Goal: Information Seeking & Learning: Check status

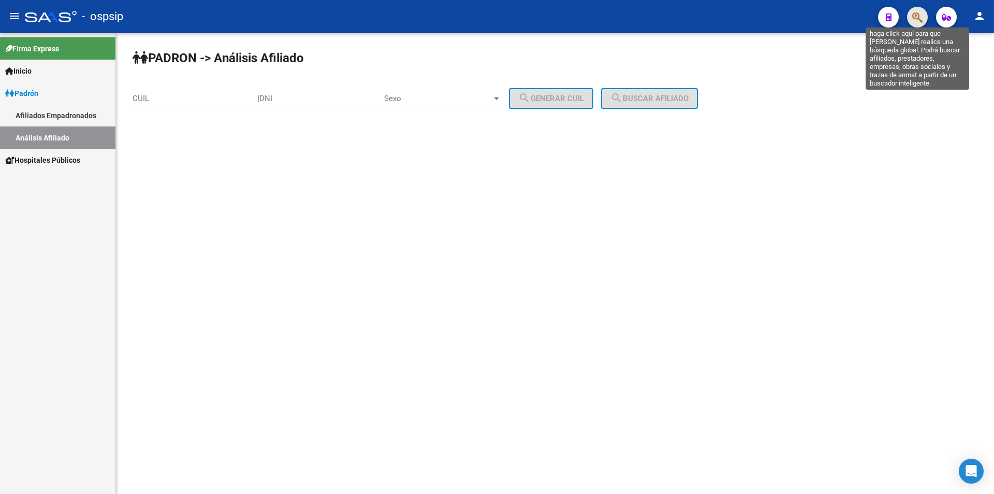
click at [918, 20] on icon "button" at bounding box center [918, 17] width 10 height 12
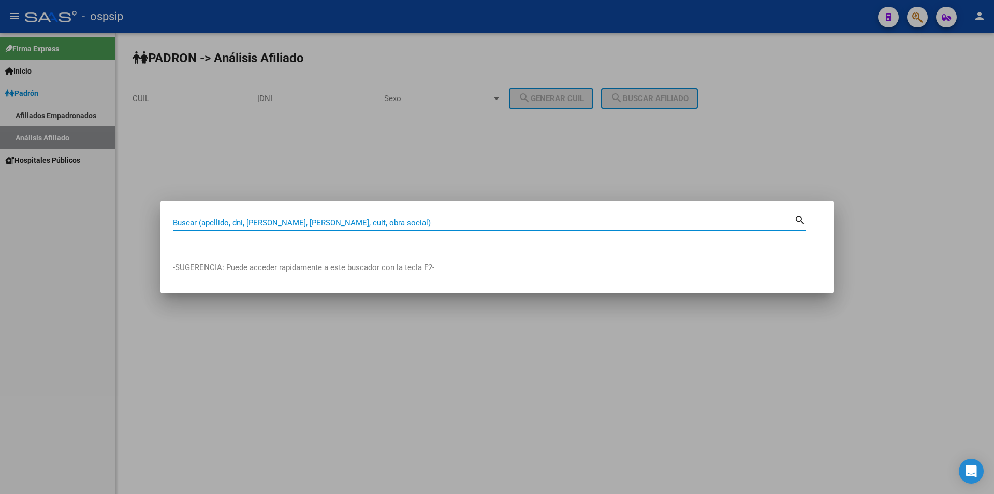
click at [500, 227] on input "Buscar (apellido, dni, [PERSON_NAME], [PERSON_NAME], cuit, obra social)" at bounding box center [484, 222] width 622 height 9
type input "30952910"
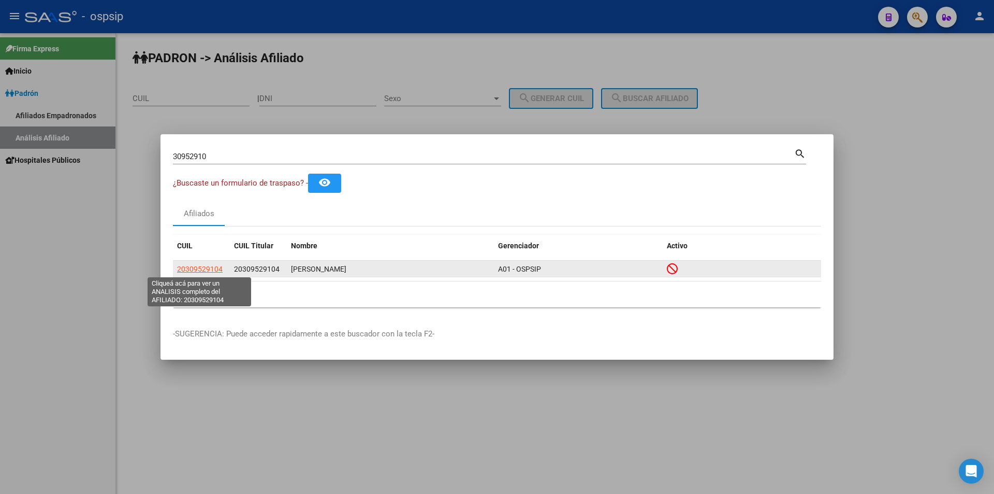
click at [202, 269] on span "20309529104" at bounding box center [200, 269] width 46 height 8
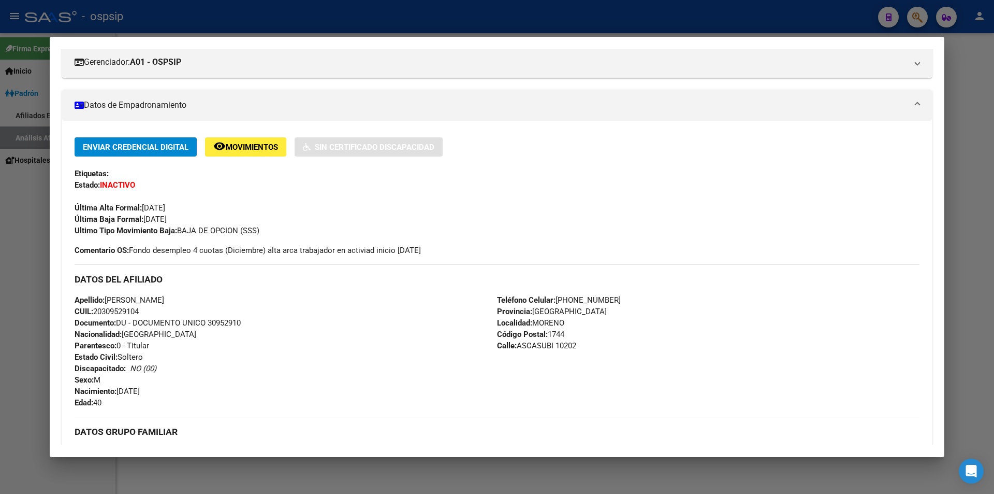
scroll to position [155, 0]
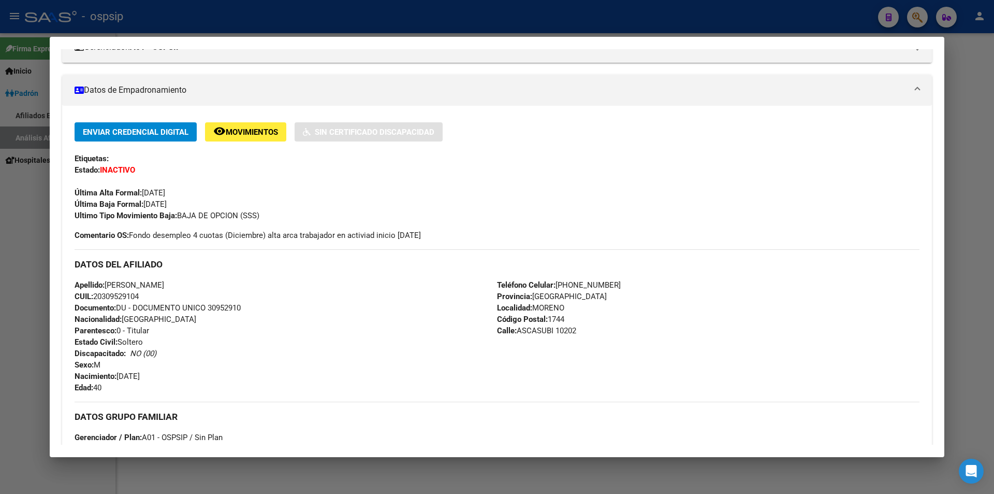
click at [255, 139] on button "remove_red_eye Movimientos" at bounding box center [245, 131] width 81 height 19
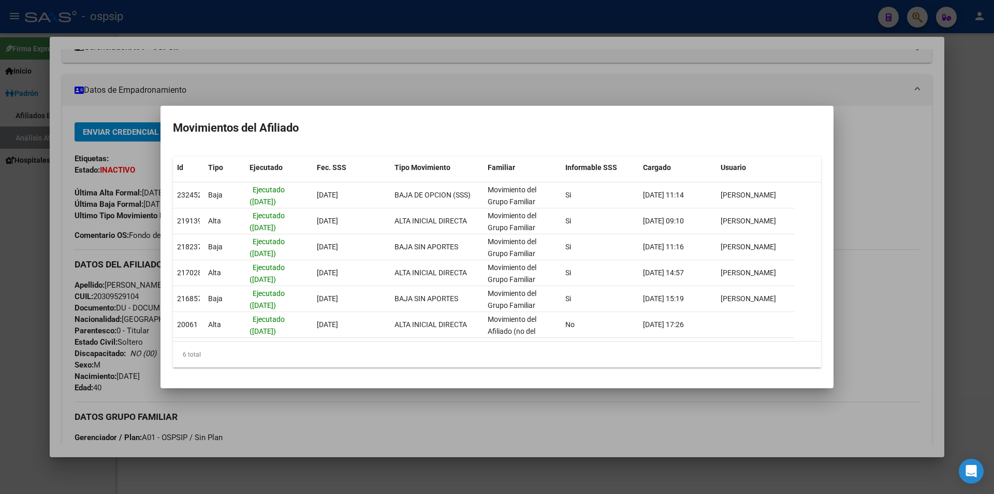
drag, startPoint x: 525, startPoint y: 81, endPoint x: 487, endPoint y: 101, distance: 43.1
click at [525, 81] on div at bounding box center [497, 247] width 994 height 494
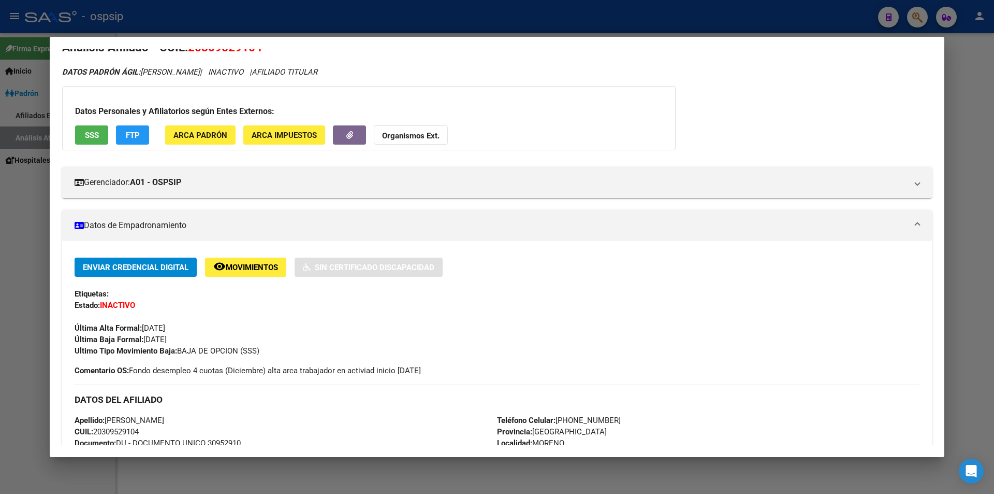
scroll to position [0, 0]
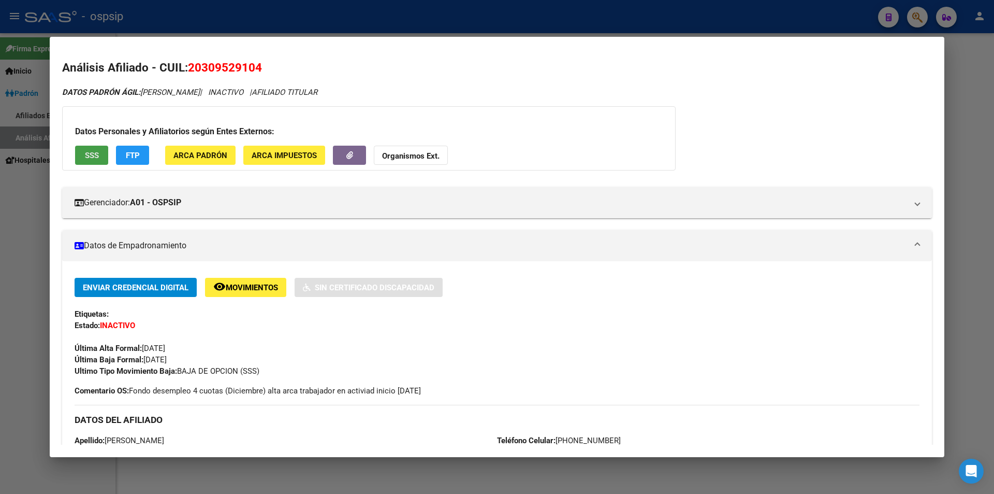
click at [98, 163] on button "SSS" at bounding box center [91, 155] width 33 height 19
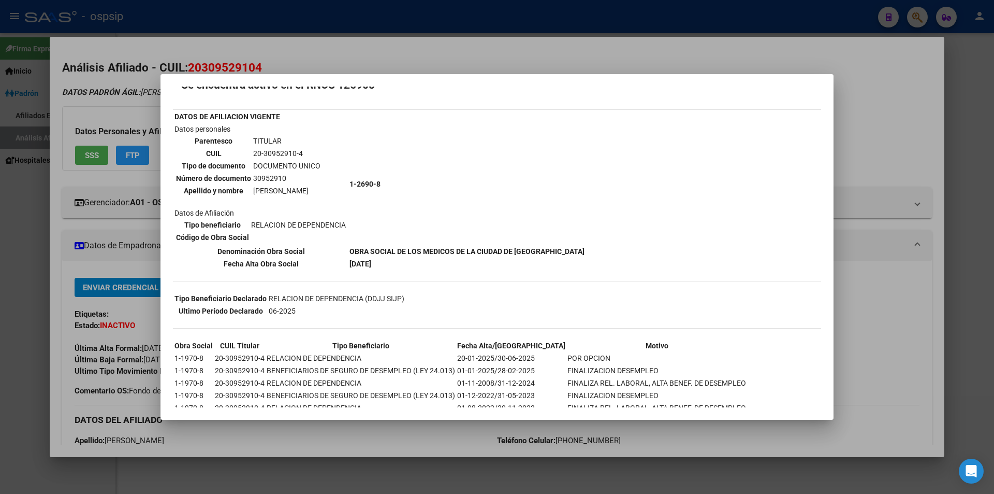
scroll to position [52, 0]
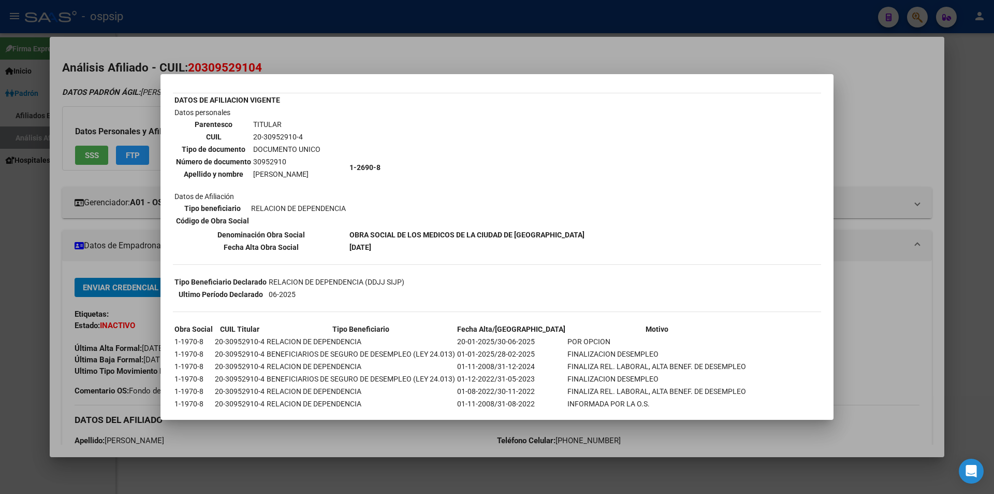
click at [403, 436] on div at bounding box center [497, 247] width 994 height 494
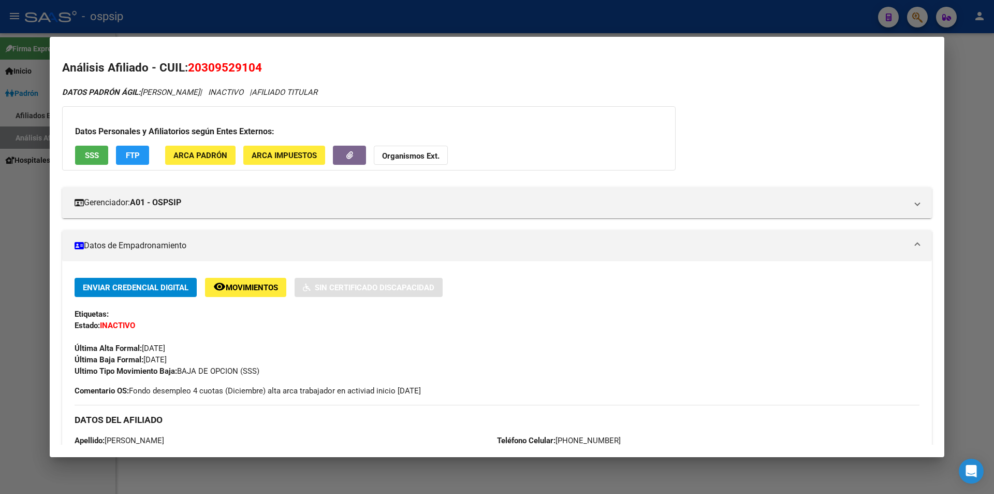
drag, startPoint x: 328, startPoint y: 24, endPoint x: 340, endPoint y: 25, distance: 11.9
click at [329, 24] on div at bounding box center [497, 247] width 994 height 494
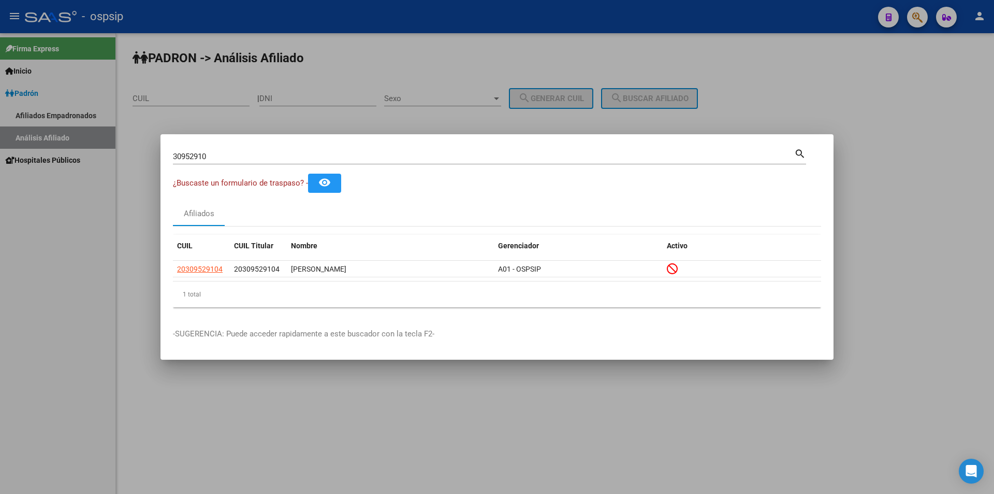
click at [343, 26] on div at bounding box center [497, 247] width 994 height 494
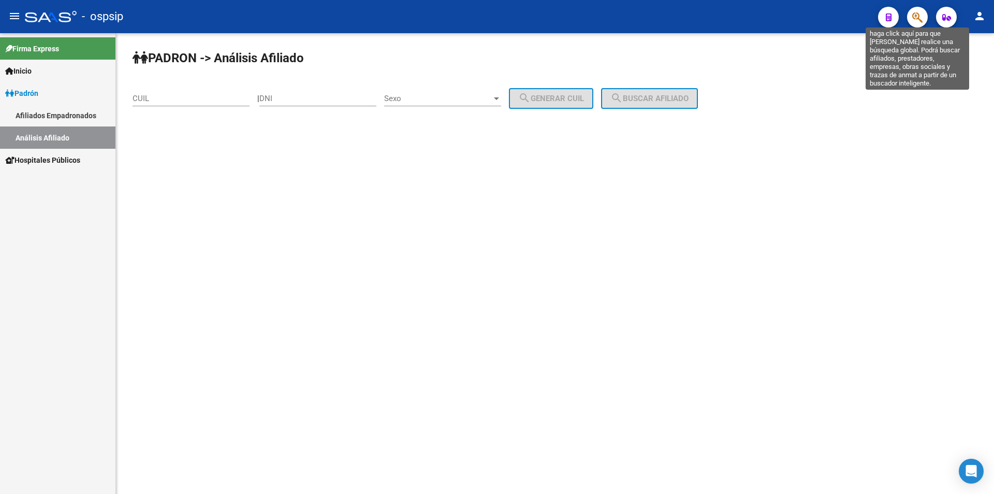
click at [917, 17] on icon "button" at bounding box center [918, 17] width 10 height 12
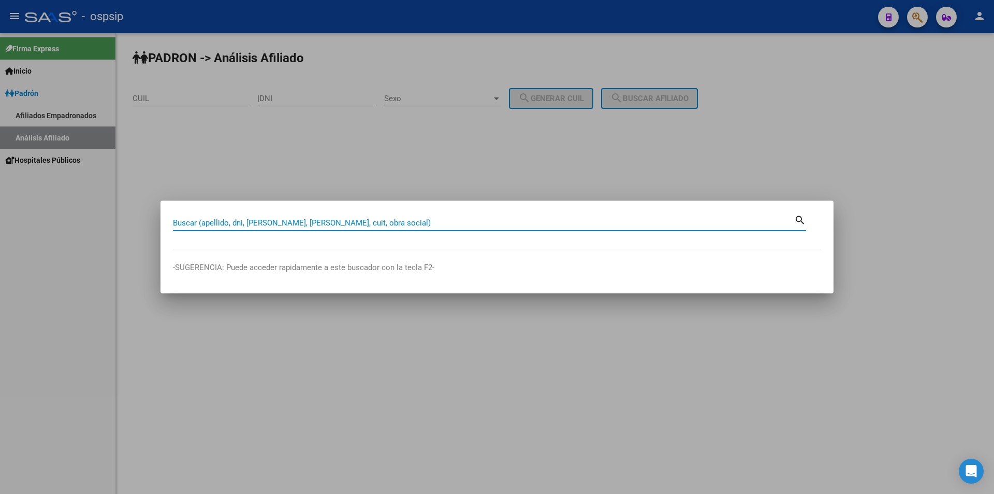
click at [294, 222] on input "Buscar (apellido, dni, [PERSON_NAME], [PERSON_NAME], cuit, obra social)" at bounding box center [484, 222] width 622 height 9
type input "35136313"
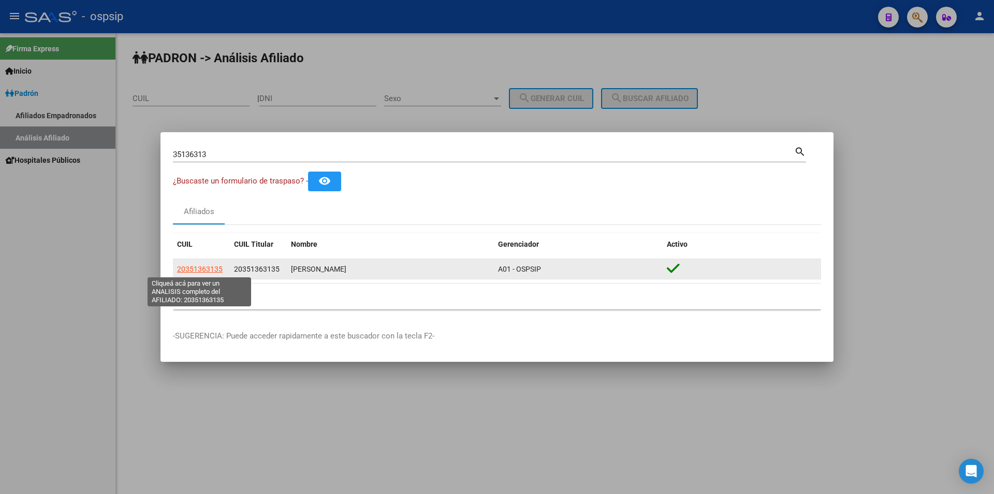
click at [206, 270] on span "20351363135" at bounding box center [200, 269] width 46 height 8
type textarea "20351363135"
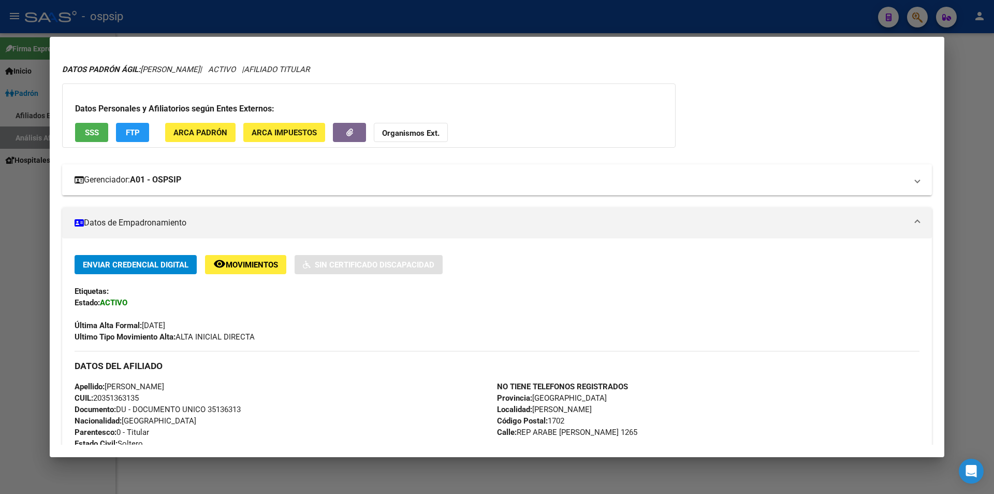
scroll to position [0, 0]
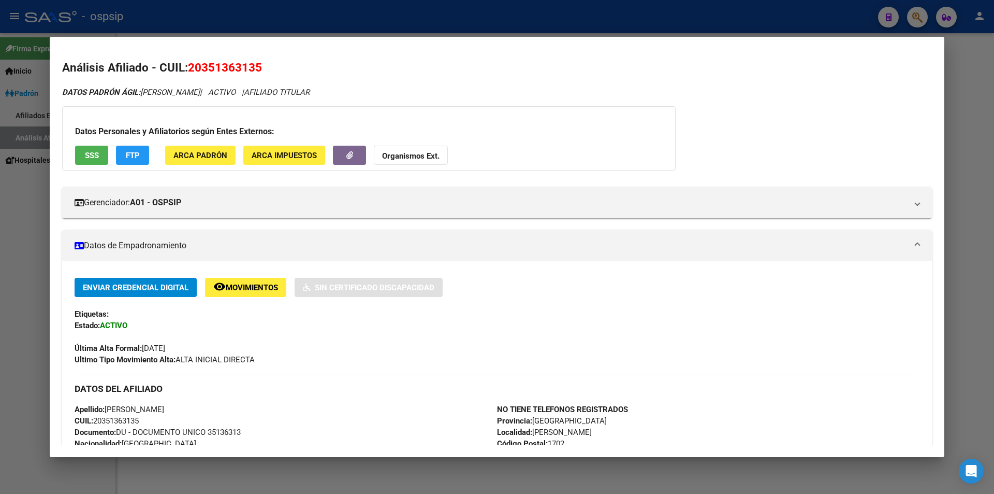
click at [95, 155] on span "SSS" at bounding box center [92, 155] width 14 height 9
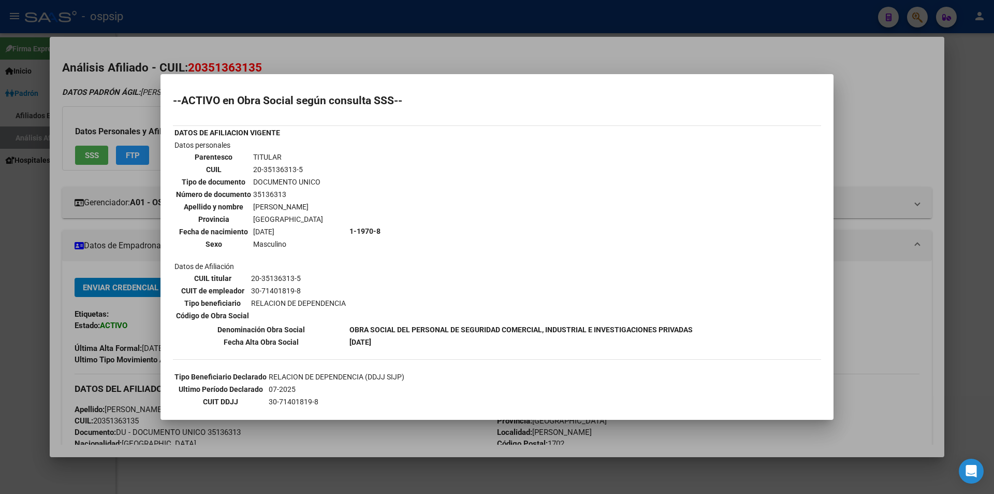
scroll to position [52, 0]
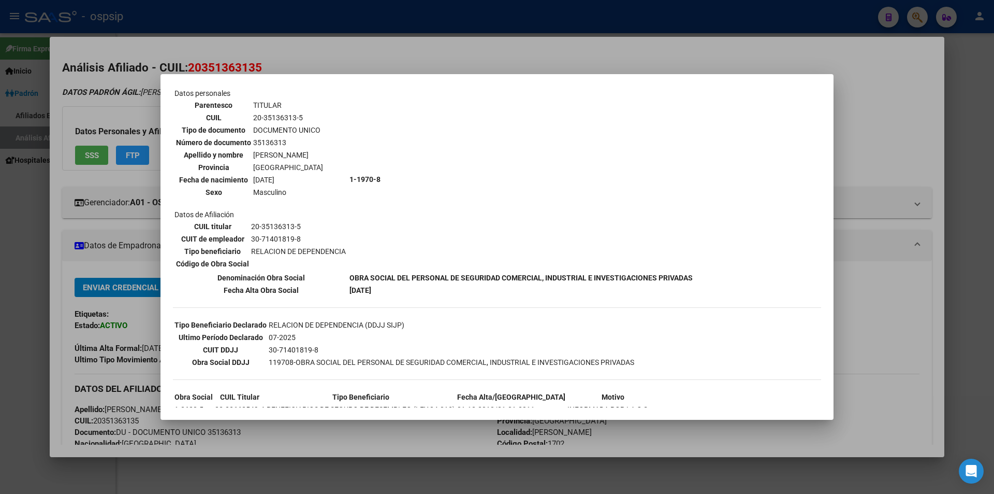
click at [691, 57] on div at bounding box center [497, 247] width 994 height 494
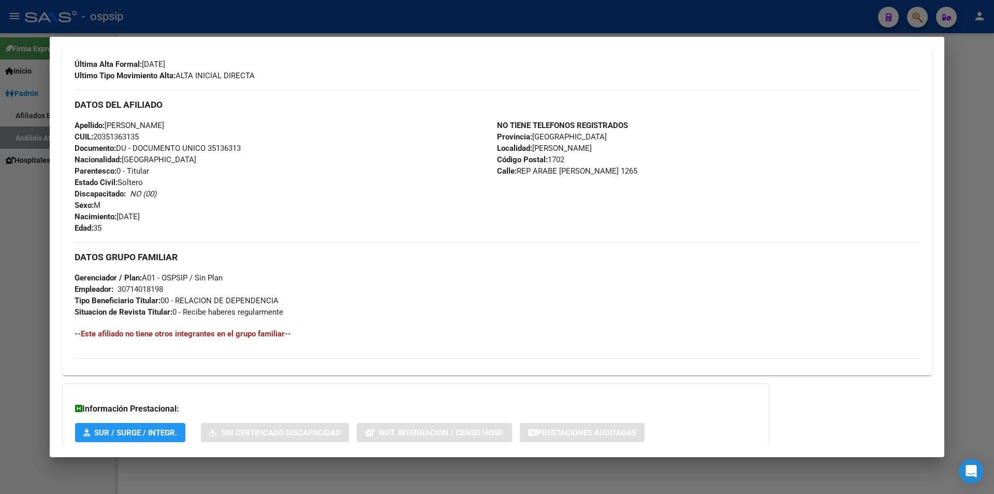
scroll to position [351, 0]
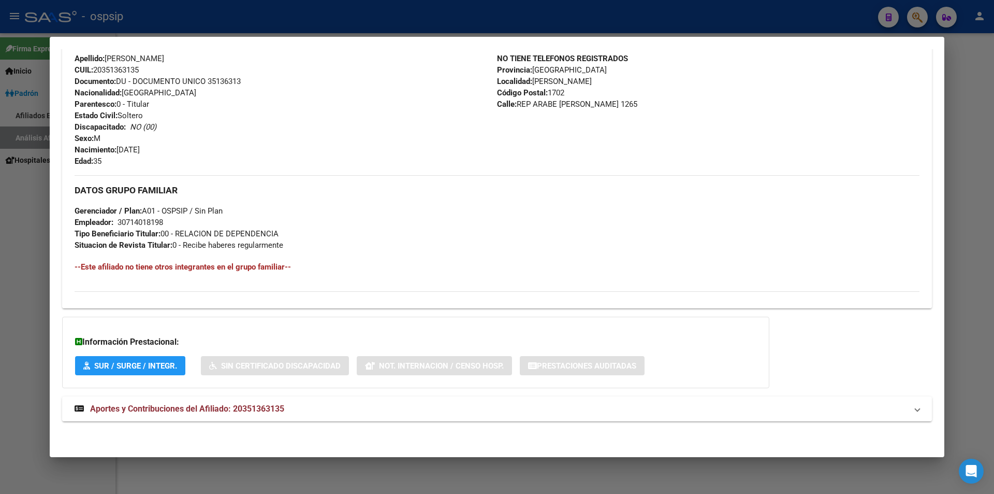
click at [372, 29] on div at bounding box center [497, 247] width 994 height 494
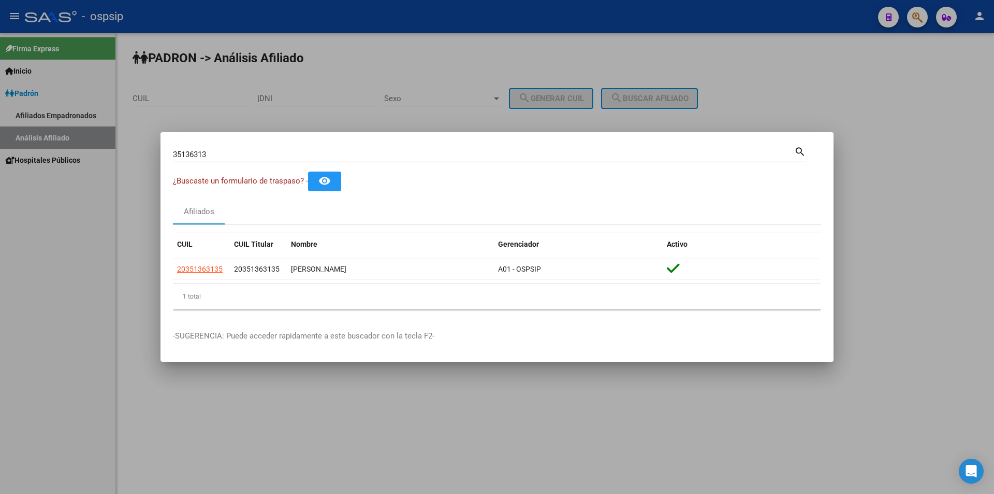
click at [440, 60] on div at bounding box center [497, 247] width 994 height 494
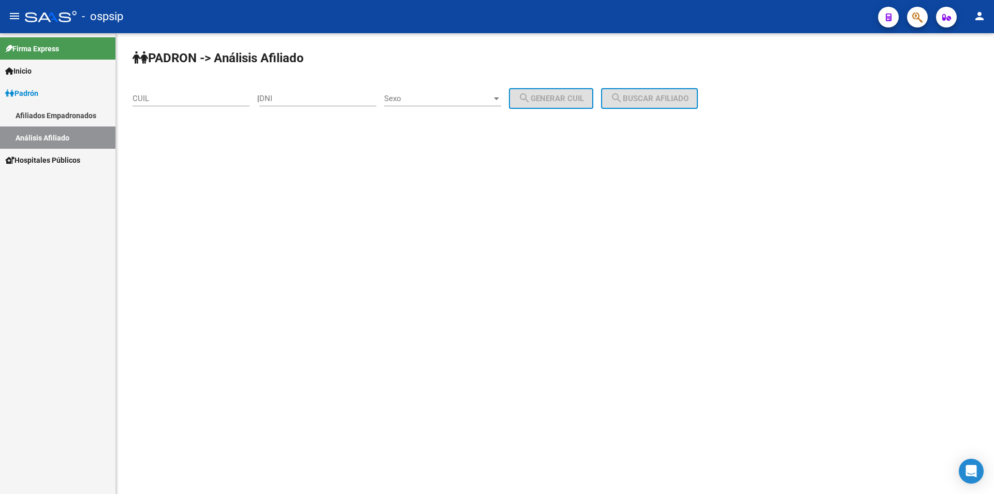
click at [925, 22] on button "button" at bounding box center [917, 17] width 21 height 21
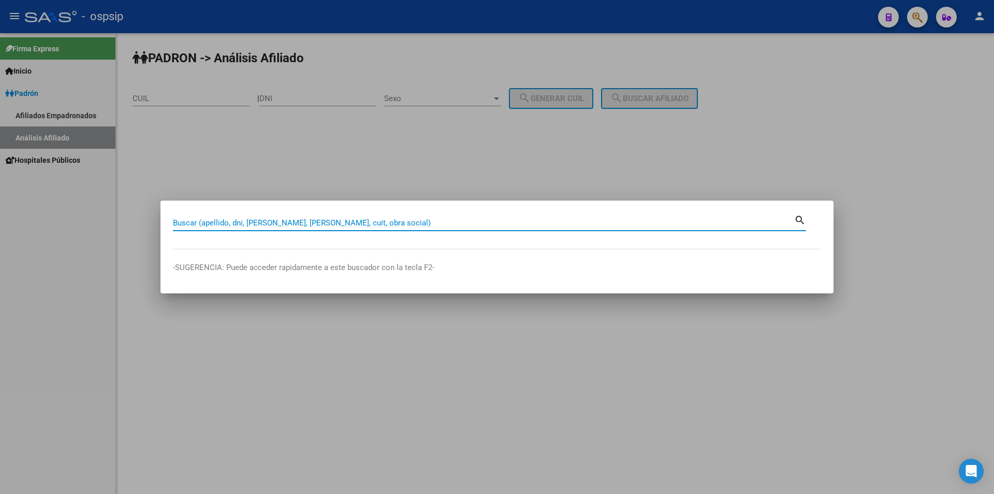
click at [393, 223] on input "Buscar (apellido, dni, [PERSON_NAME], [PERSON_NAME], cuit, obra social)" at bounding box center [484, 222] width 622 height 9
type input "14733290"
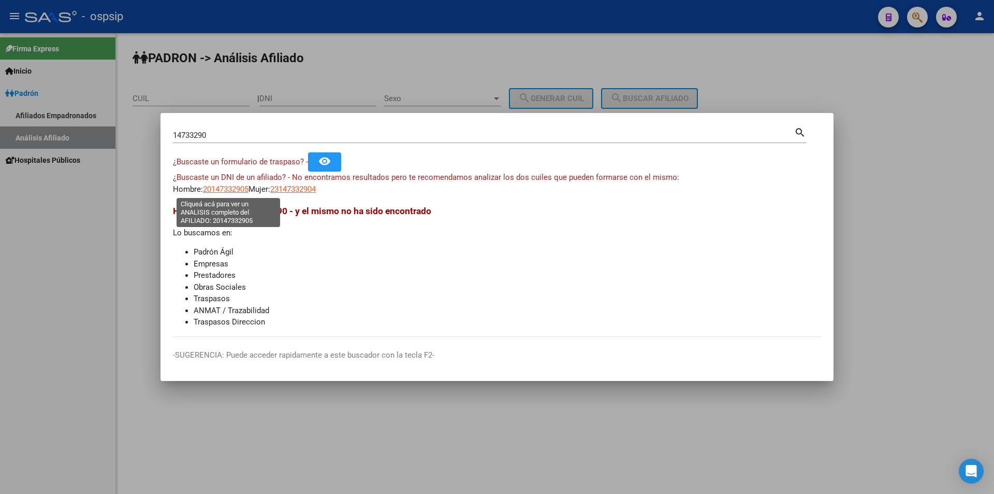
click at [238, 191] on span "20147332905" at bounding box center [226, 188] width 46 height 9
type textarea "20147332905"
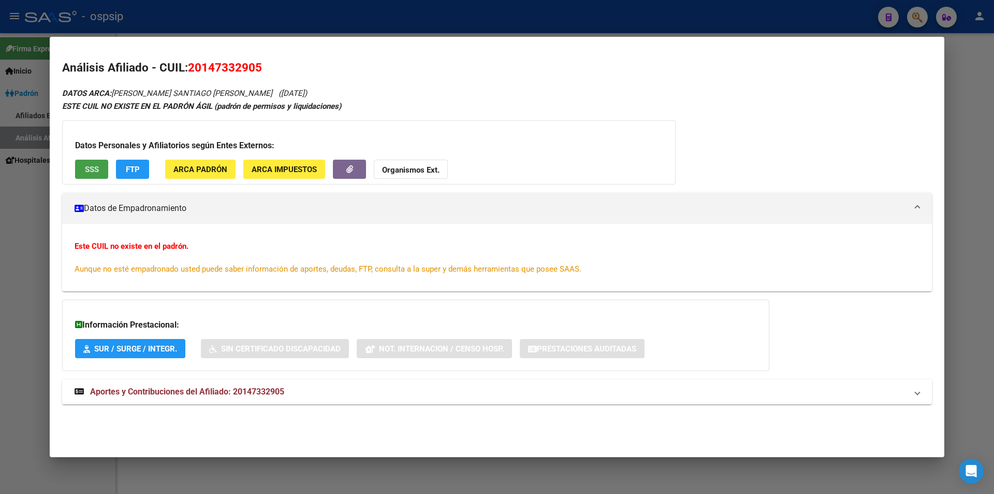
click at [98, 168] on span "SSS" at bounding box center [92, 169] width 14 height 9
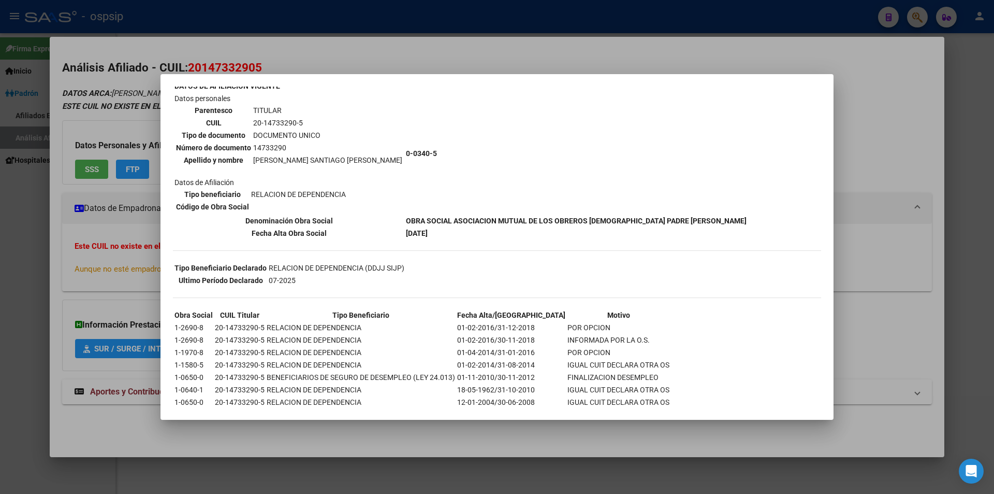
scroll to position [89, 0]
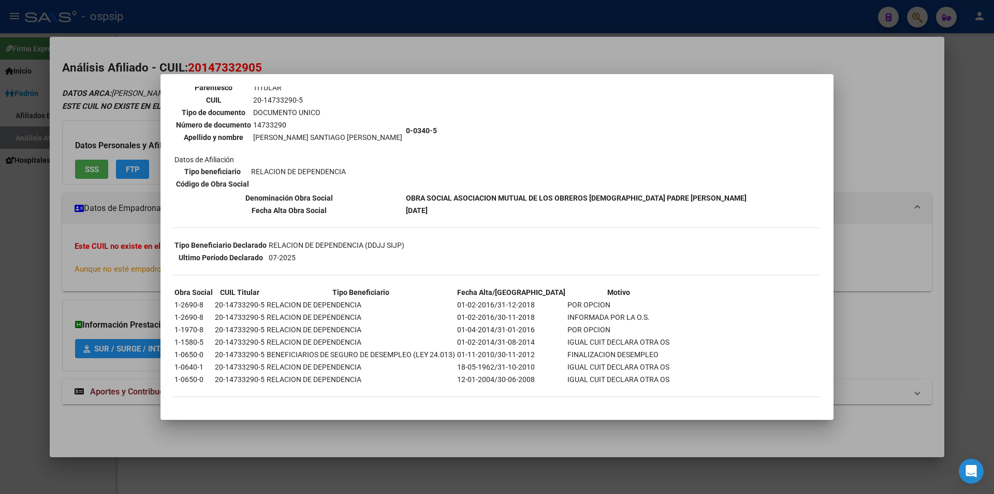
click at [901, 225] on div at bounding box center [497, 247] width 994 height 494
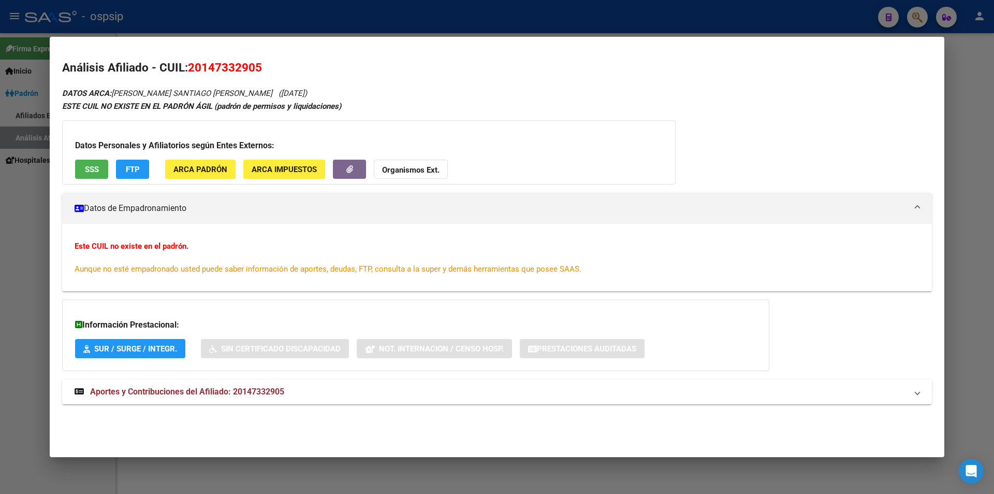
click at [203, 393] on span "Aportes y Contribuciones del Afiliado: 20147332905" at bounding box center [187, 391] width 194 height 10
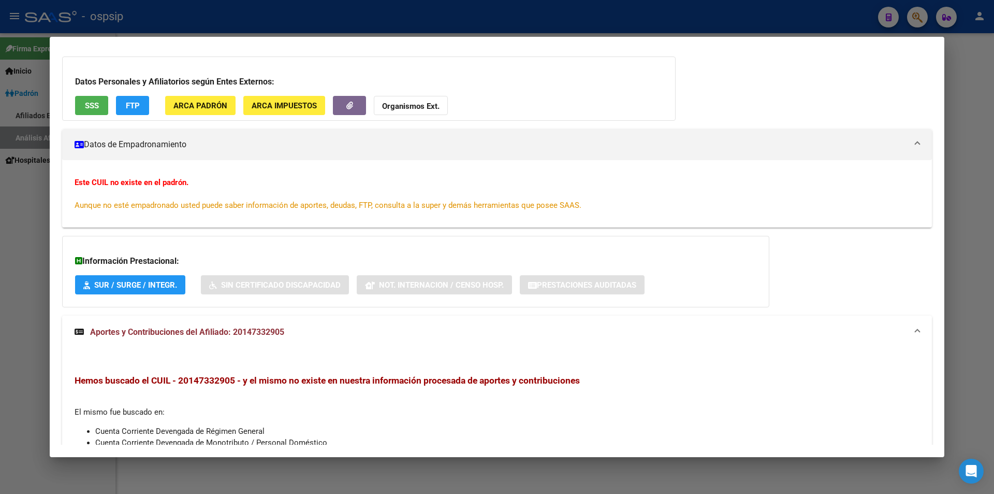
scroll to position [40, 0]
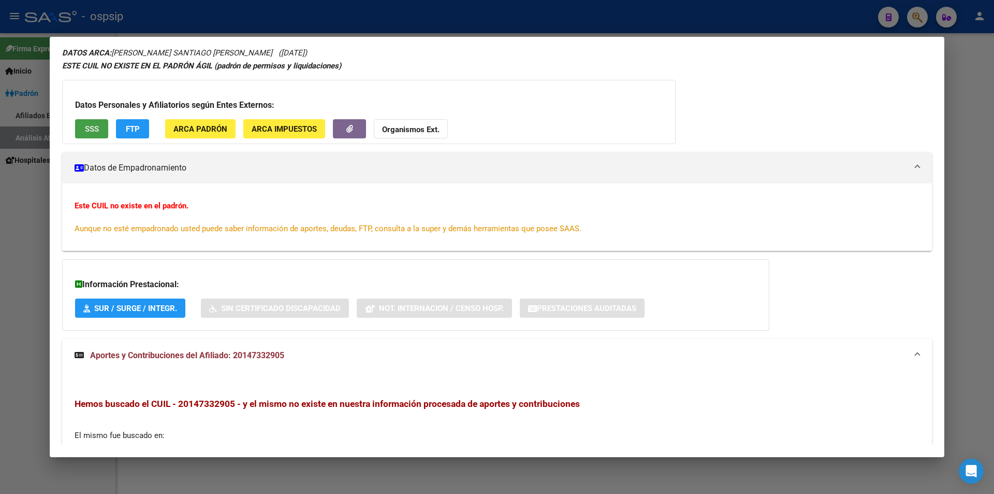
click at [102, 137] on button "SSS" at bounding box center [91, 128] width 33 height 19
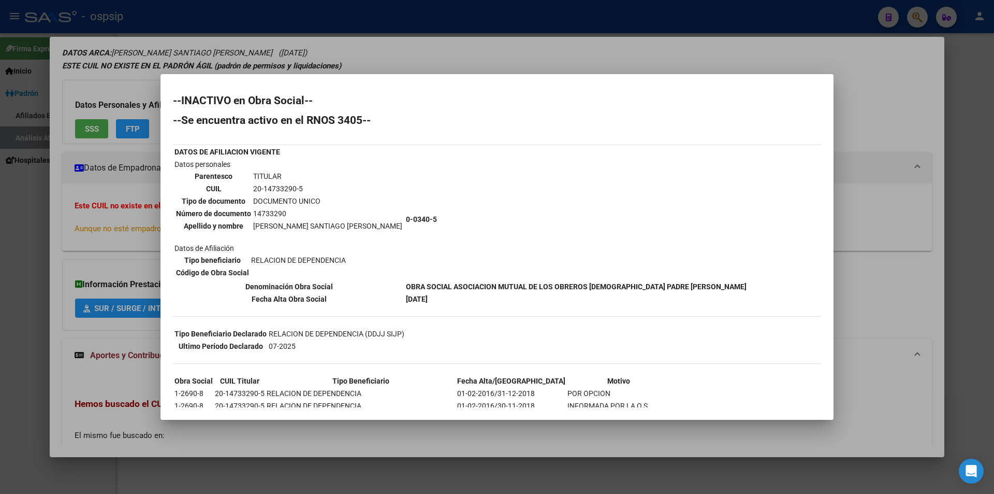
click at [497, 51] on div at bounding box center [497, 247] width 994 height 494
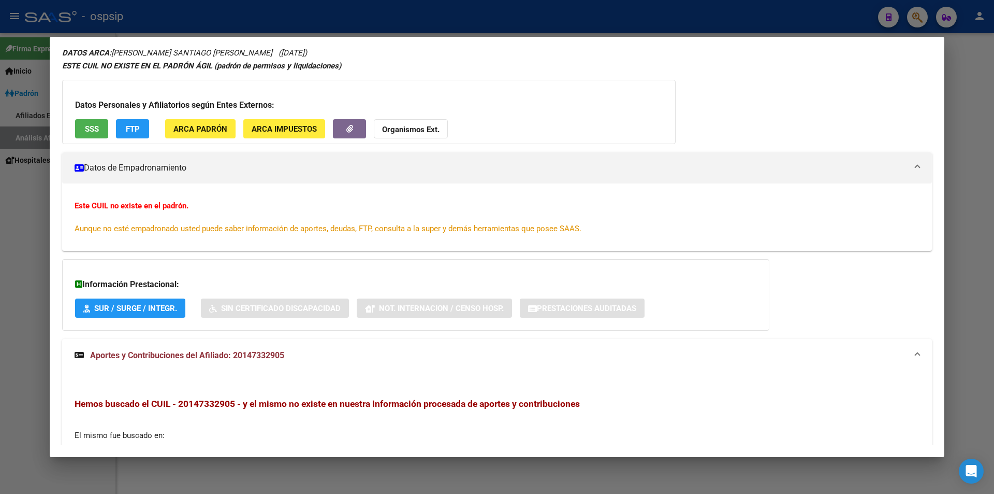
click at [471, 28] on div at bounding box center [497, 247] width 994 height 494
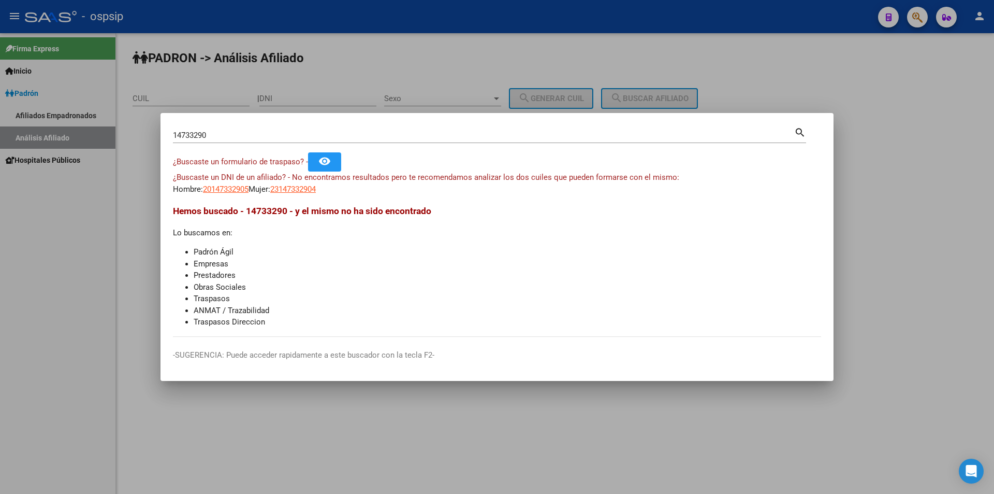
click at [478, 25] on div at bounding box center [497, 247] width 994 height 494
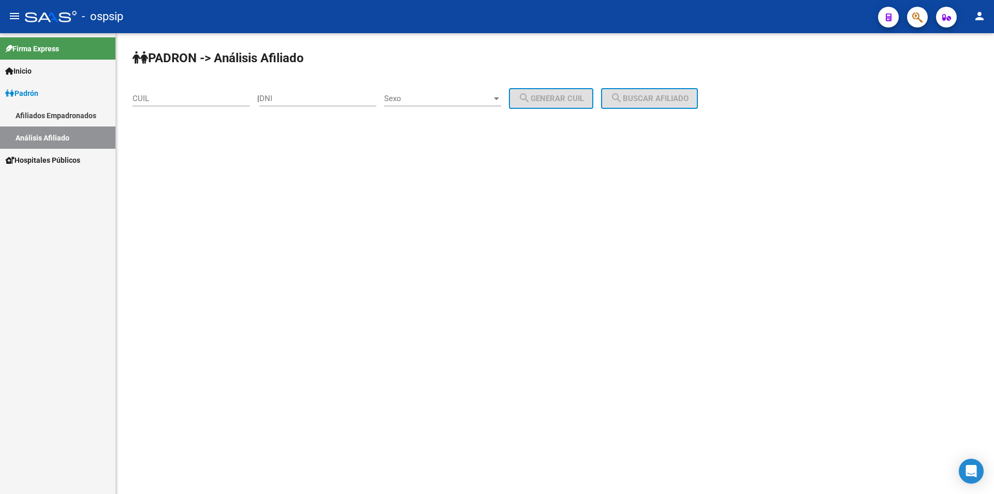
click at [479, 25] on div "- ospsip" at bounding box center [447, 16] width 845 height 23
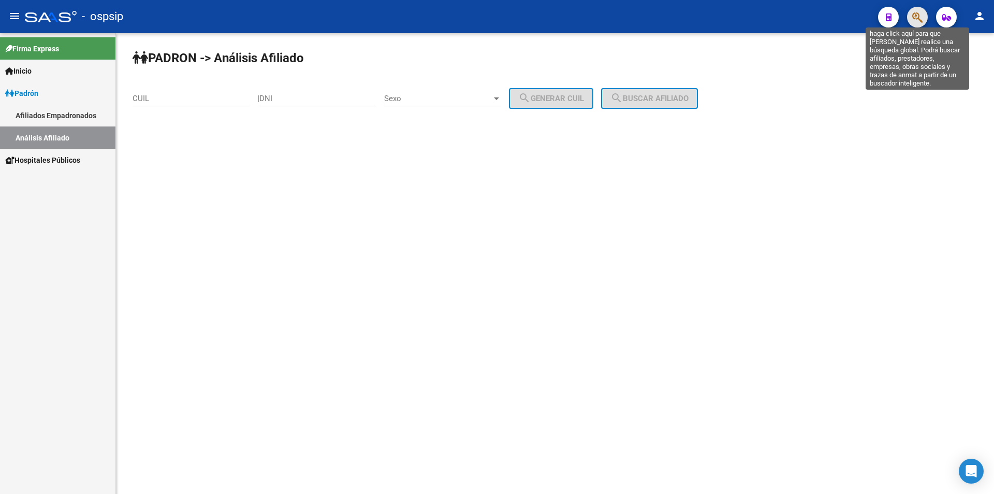
click at [917, 20] on icon "button" at bounding box center [918, 17] width 10 height 12
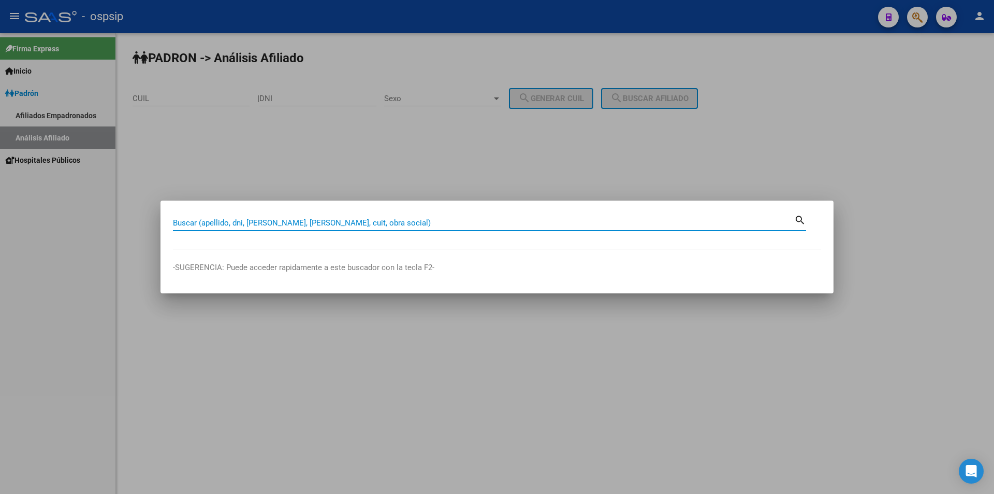
click at [494, 225] on input "Buscar (apellido, dni, [PERSON_NAME], [PERSON_NAME], cuit, obra social)" at bounding box center [484, 222] width 622 height 9
type input "25088419"
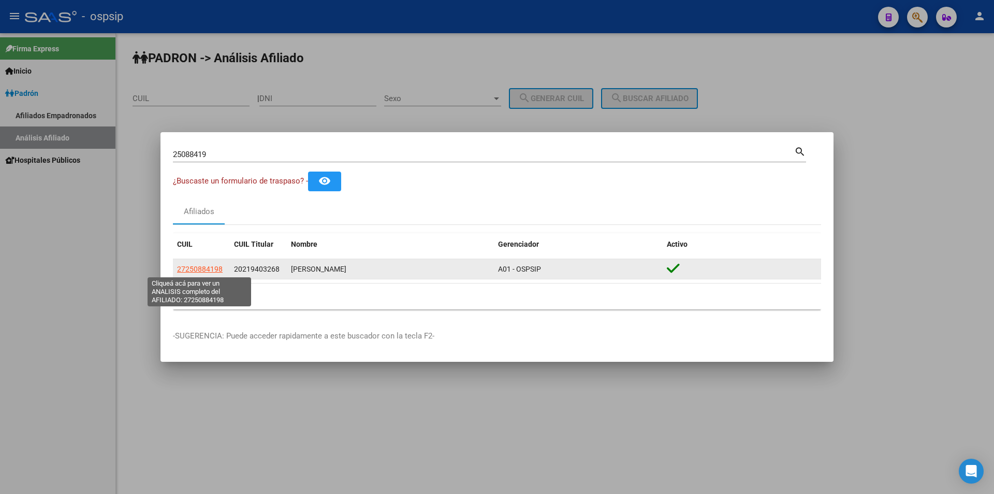
click at [200, 269] on span "27250884198" at bounding box center [200, 269] width 46 height 8
type textarea "27250884198"
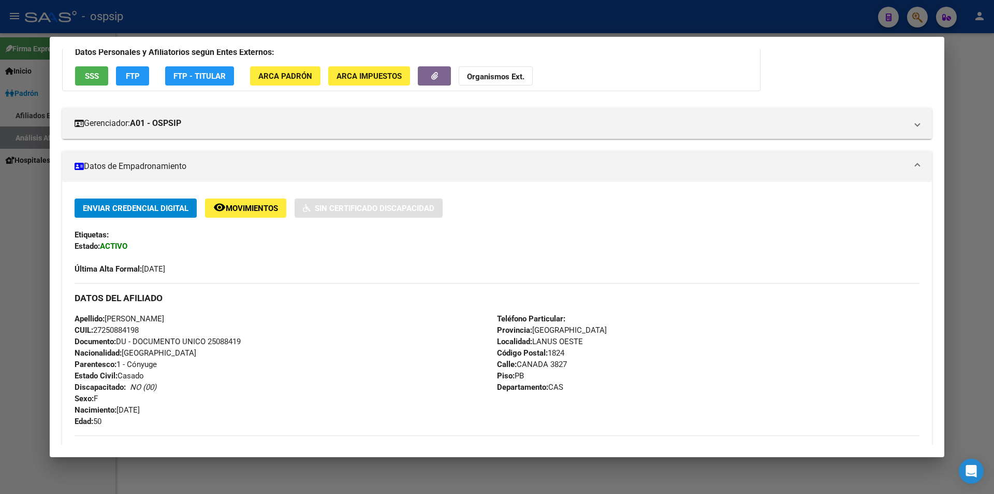
scroll to position [104, 0]
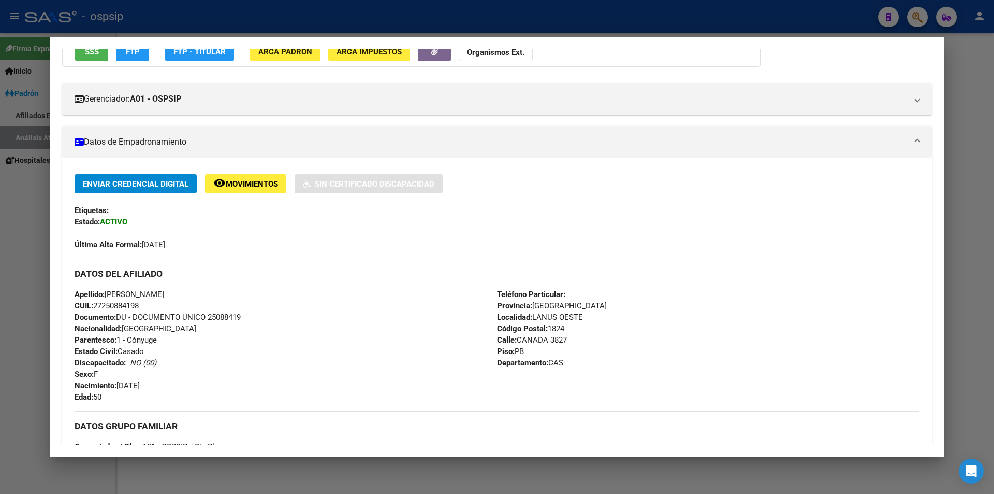
click at [287, 28] on div at bounding box center [497, 247] width 994 height 494
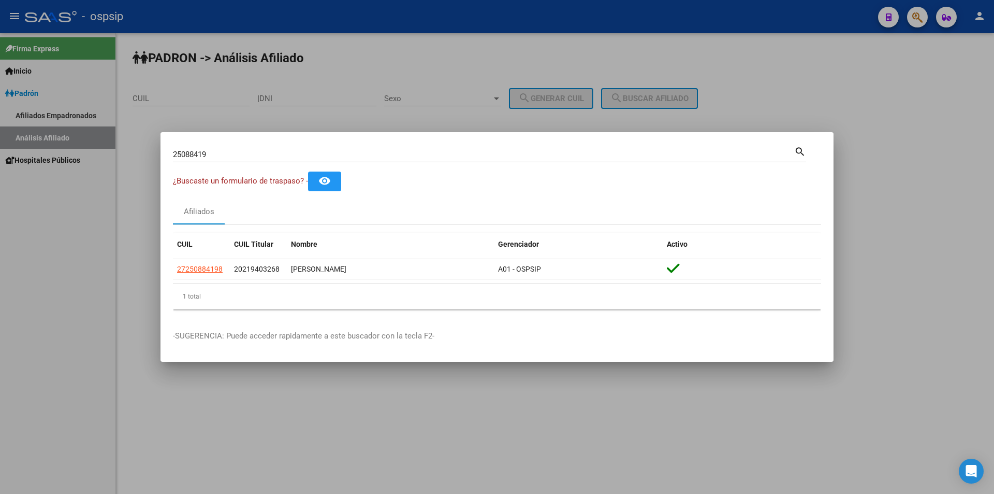
click at [302, 23] on div at bounding box center [497, 247] width 994 height 494
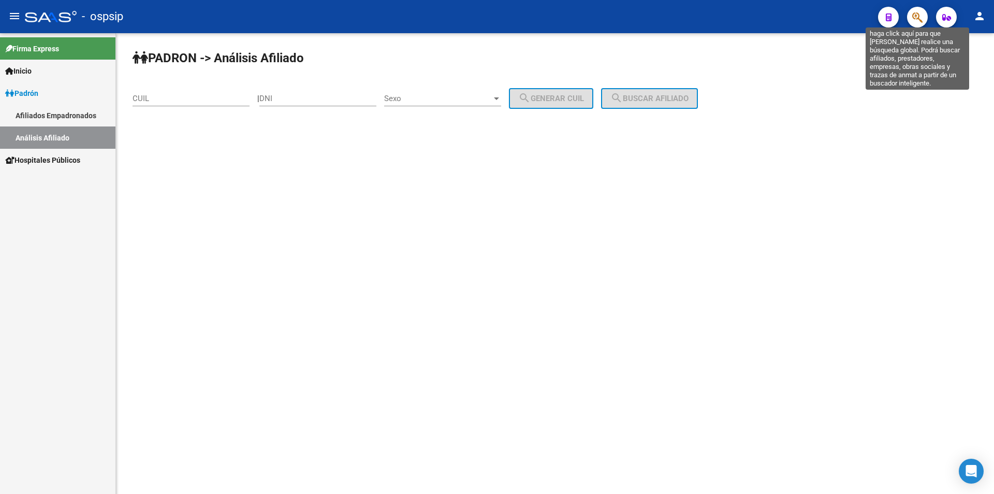
click at [916, 22] on icon "button" at bounding box center [918, 17] width 10 height 12
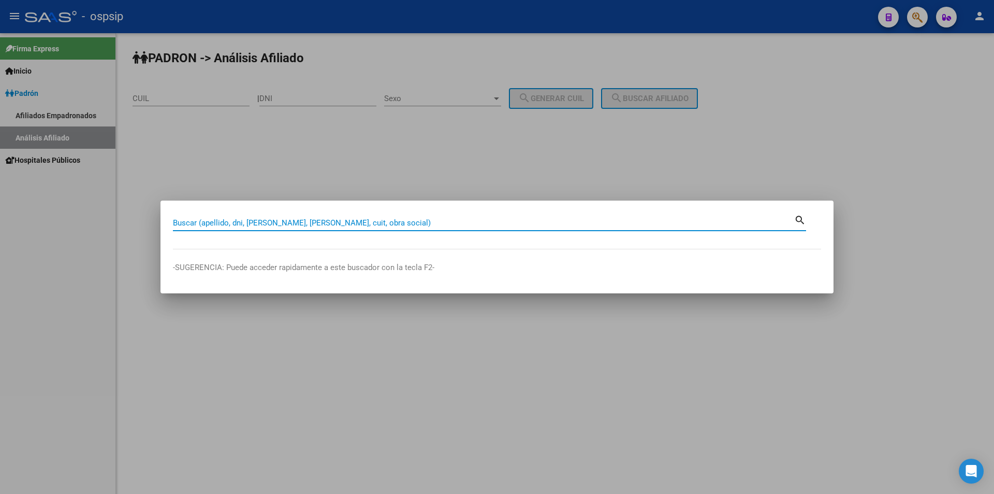
click at [341, 223] on input "Buscar (apellido, dni, [PERSON_NAME], [PERSON_NAME], cuit, obra social)" at bounding box center [484, 222] width 622 height 9
type input "27066819"
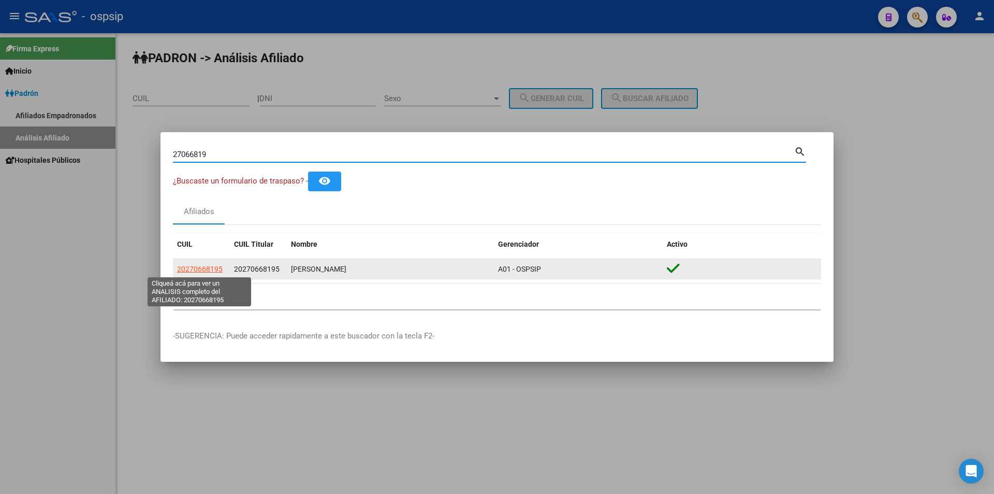
click at [195, 267] on span "20270668195" at bounding box center [200, 269] width 46 height 8
type textarea "20270668195"
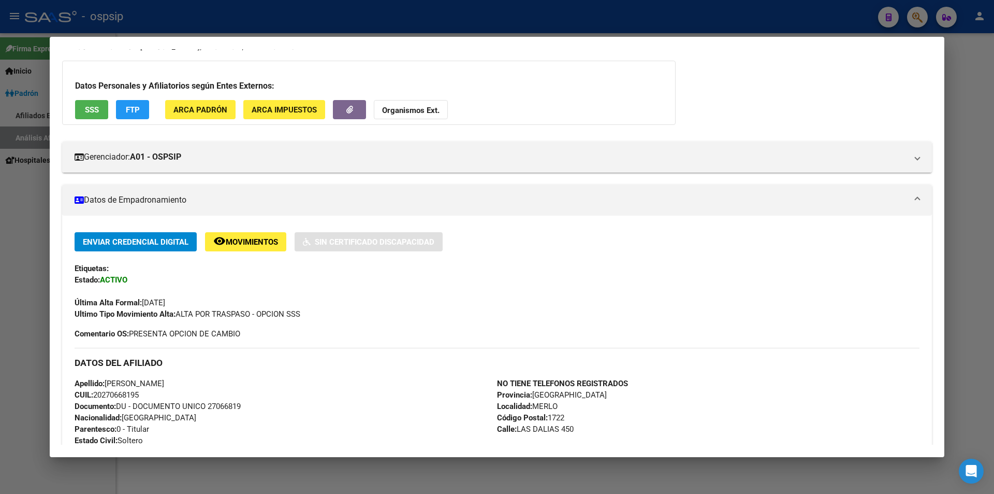
scroll to position [0, 0]
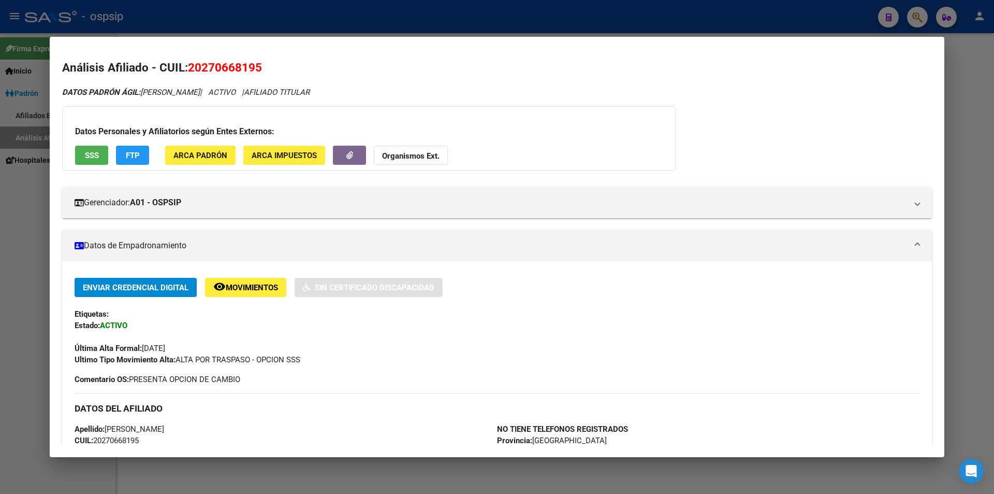
click at [319, 23] on div at bounding box center [497, 247] width 994 height 494
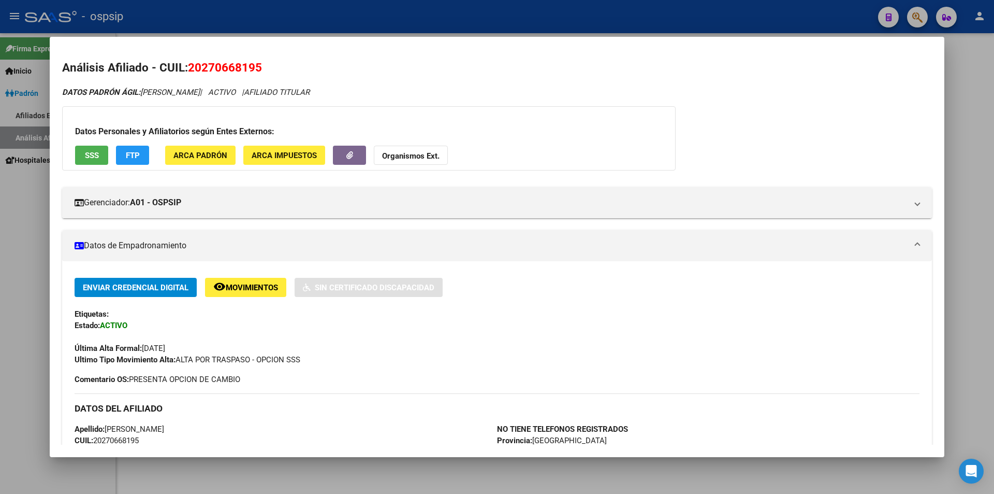
click at [322, 22] on div at bounding box center [497, 247] width 994 height 494
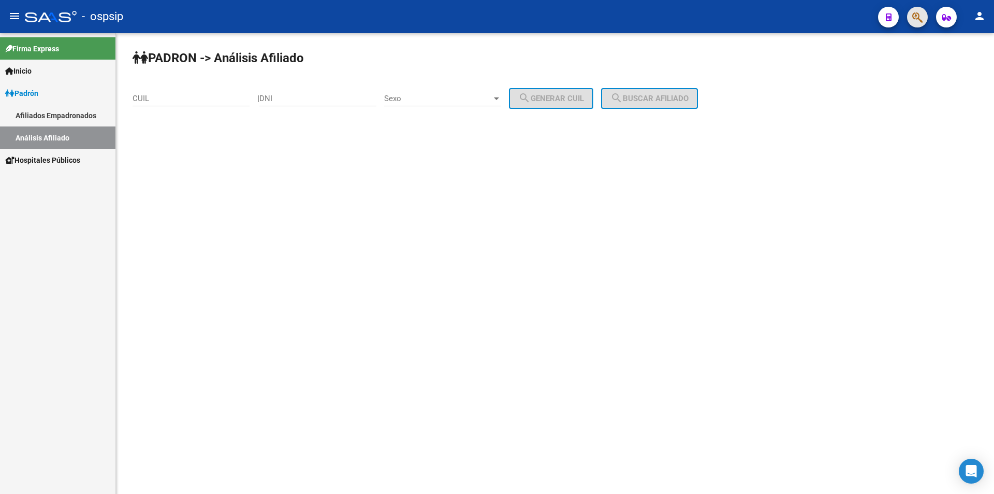
click at [911, 18] on button "button" at bounding box center [917, 17] width 21 height 21
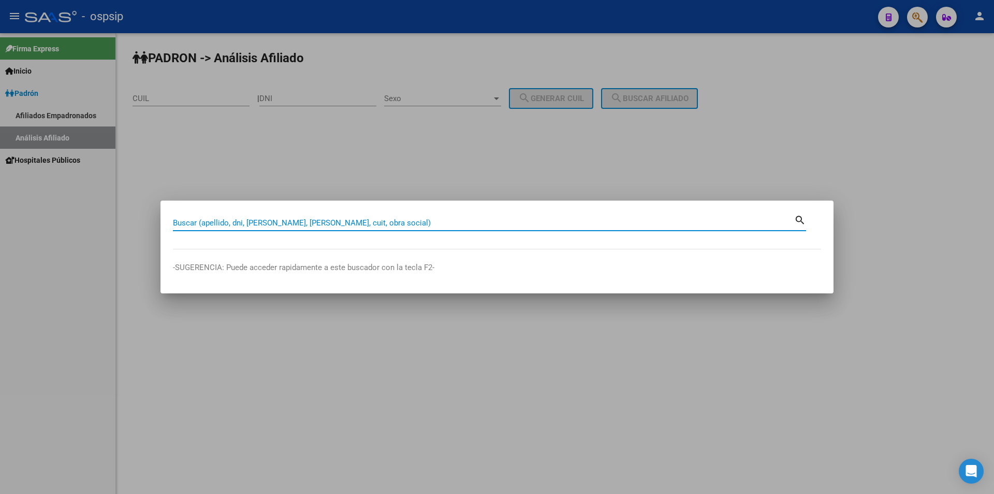
click at [360, 221] on input "Buscar (apellido, dni, [PERSON_NAME], [PERSON_NAME], cuit, obra social)" at bounding box center [484, 222] width 622 height 9
type input "24758980"
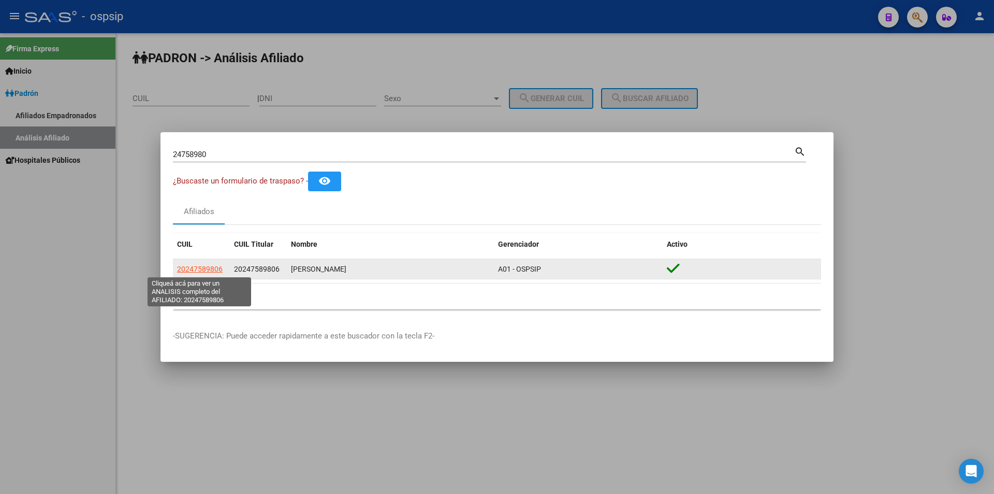
click at [208, 265] on span "20247589806" at bounding box center [200, 269] width 46 height 8
type textarea "20247589806"
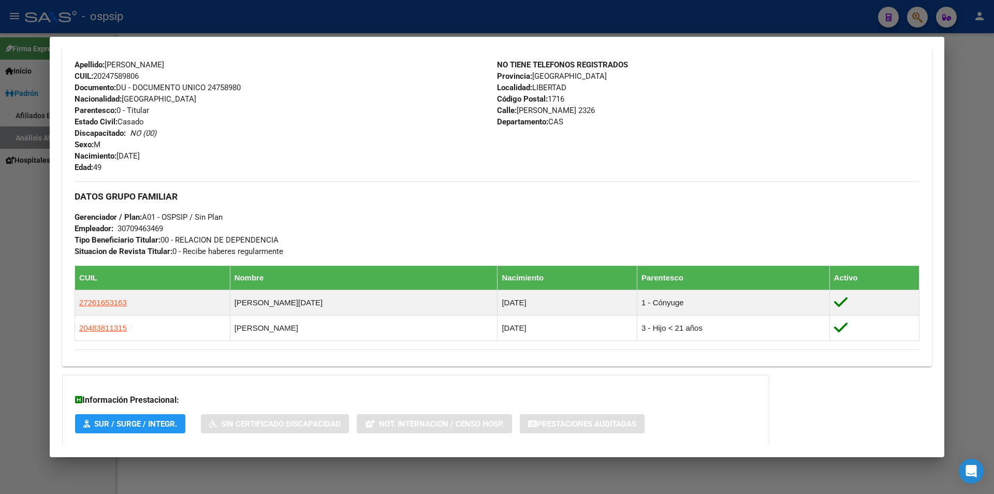
scroll to position [363, 0]
